Goal: Task Accomplishment & Management: Use online tool/utility

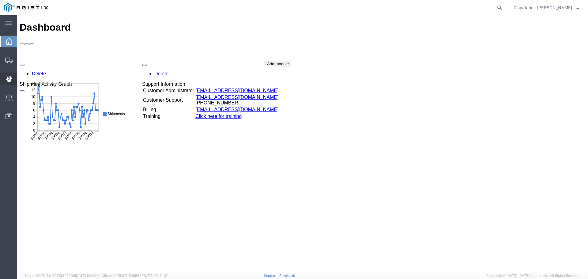
click at [9, 78] on icon at bounding box center [8, 78] width 1 height 1
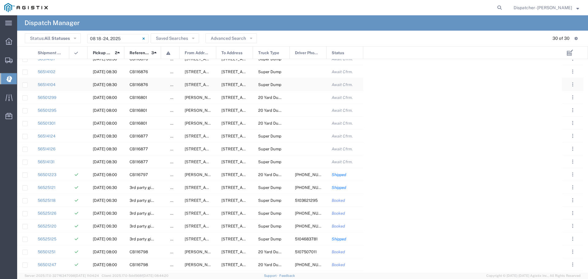
scroll to position [172, 0]
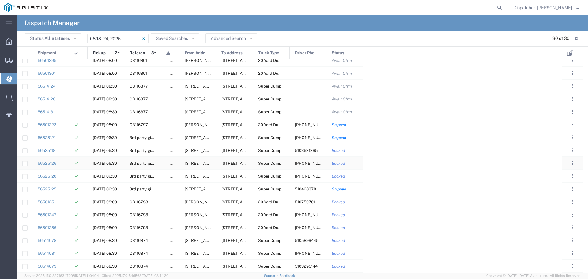
click at [305, 163] on span "[PHONE_NUMBER]" at bounding box center [313, 163] width 36 height 5
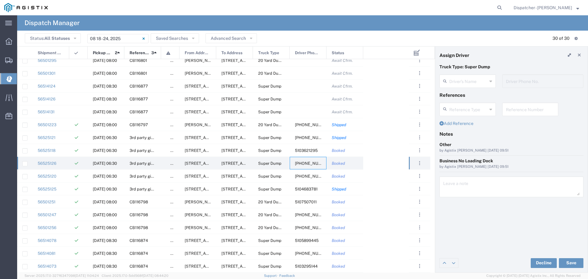
type input "[PERSON_NAME]"
type input "[PHONE_NUMBER]"
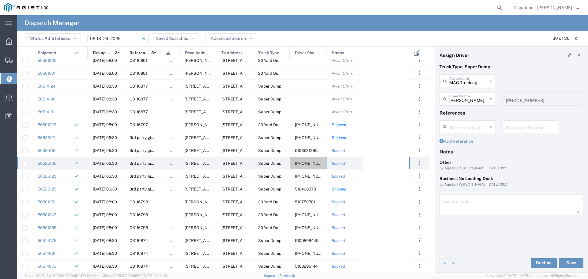
click at [492, 97] on div "[PERSON_NAME] Driver's Name" at bounding box center [467, 98] width 56 height 13
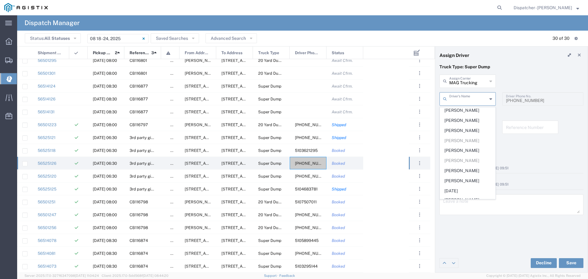
scroll to position [195, 0]
click at [462, 152] on span "[PERSON_NAME]" at bounding box center [467, 147] width 55 height 9
type input "[PERSON_NAME]"
type input "5107153622"
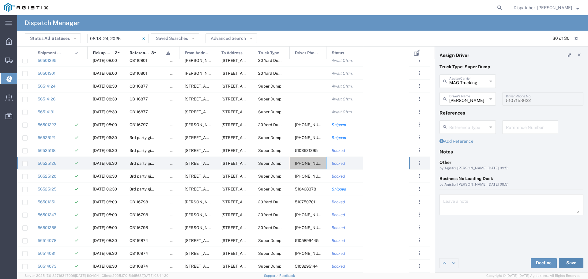
click at [575, 263] on button "Save" at bounding box center [571, 263] width 24 height 10
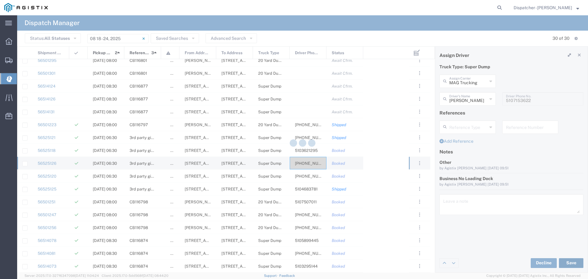
type input "[PERSON_NAME]"
